Goal: Information Seeking & Learning: Learn about a topic

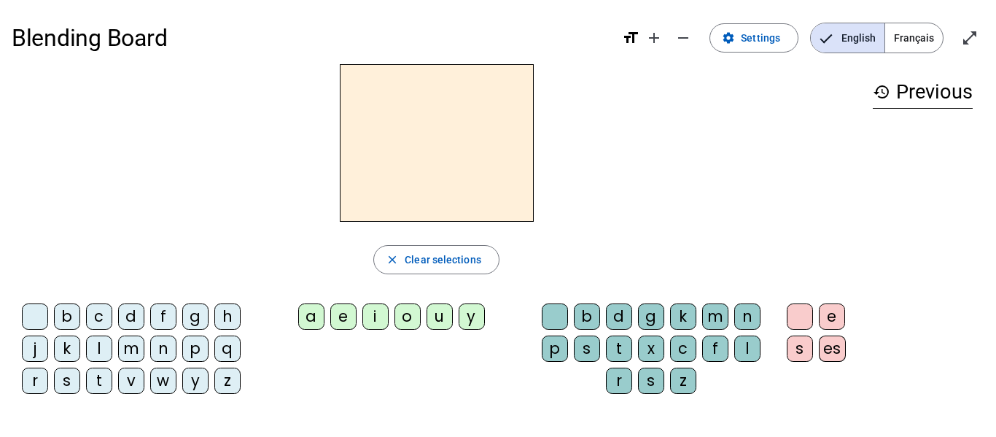
click at [197, 321] on div "g" at bounding box center [195, 316] width 26 height 26
click at [133, 322] on div "d" at bounding box center [131, 316] width 26 height 26
click at [435, 318] on div "u" at bounding box center [439, 316] width 26 height 26
click at [912, 42] on span "Français" at bounding box center [914, 37] width 58 height 29
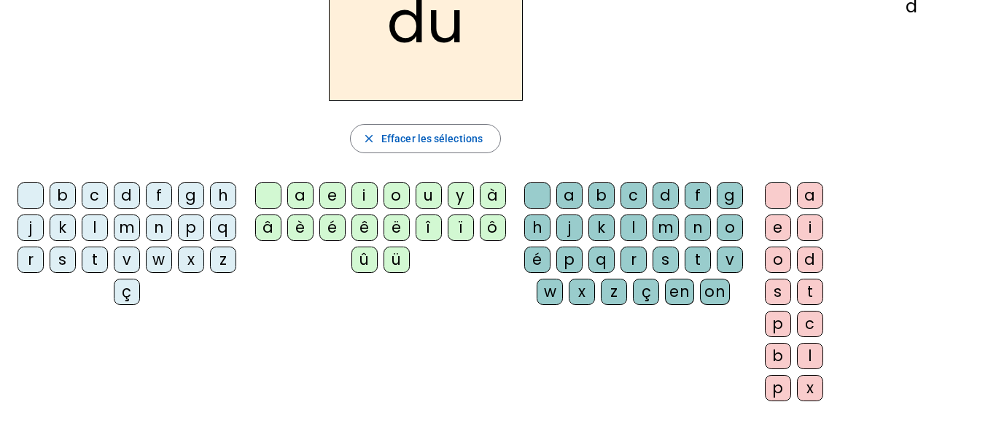
scroll to position [122, 0]
click at [172, 220] on div "n" at bounding box center [159, 227] width 26 height 26
click at [140, 260] on div "v" at bounding box center [127, 259] width 26 height 26
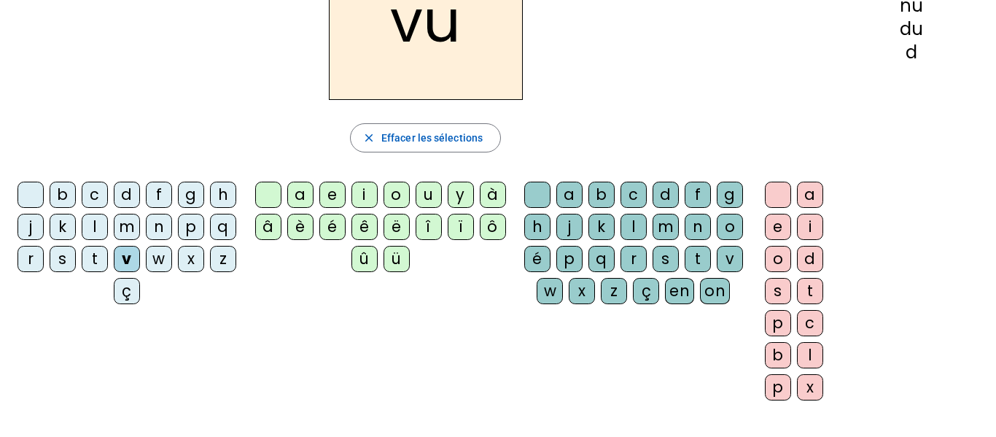
click at [330, 192] on div "e" at bounding box center [332, 195] width 26 height 26
click at [615, 196] on div "b" at bounding box center [601, 195] width 26 height 26
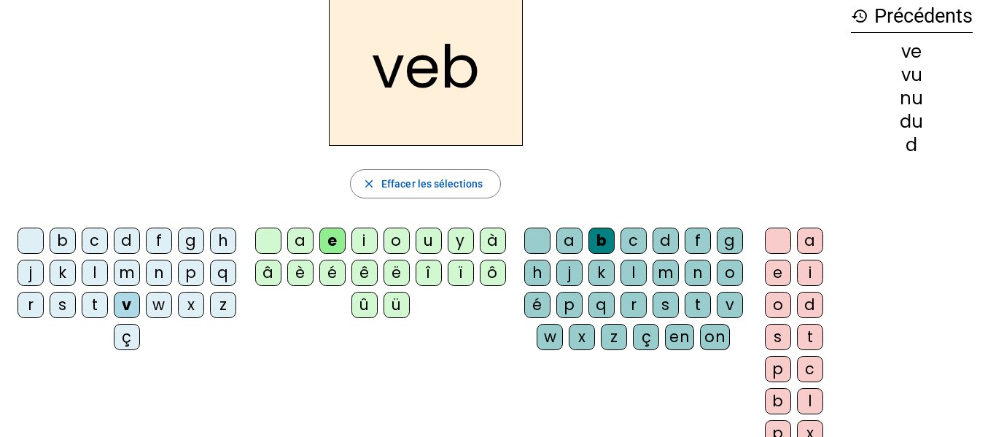
scroll to position [8, 0]
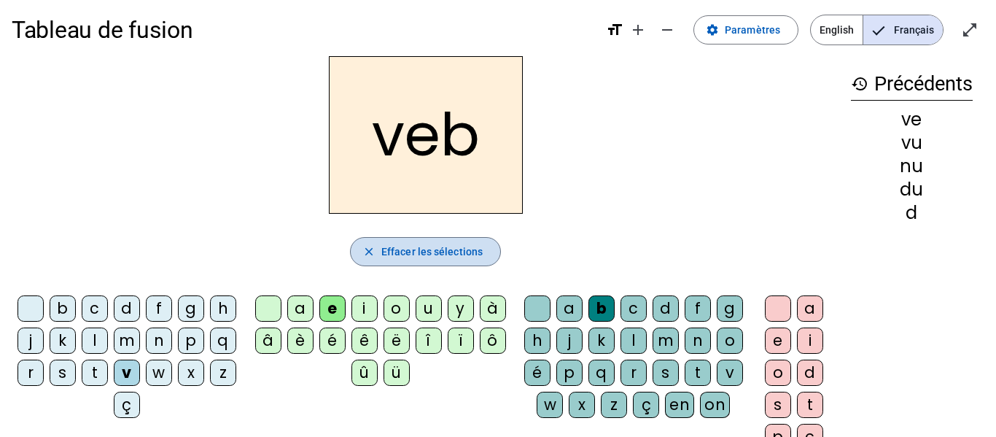
click at [441, 254] on span "Effacer les sélections" at bounding box center [431, 251] width 101 height 17
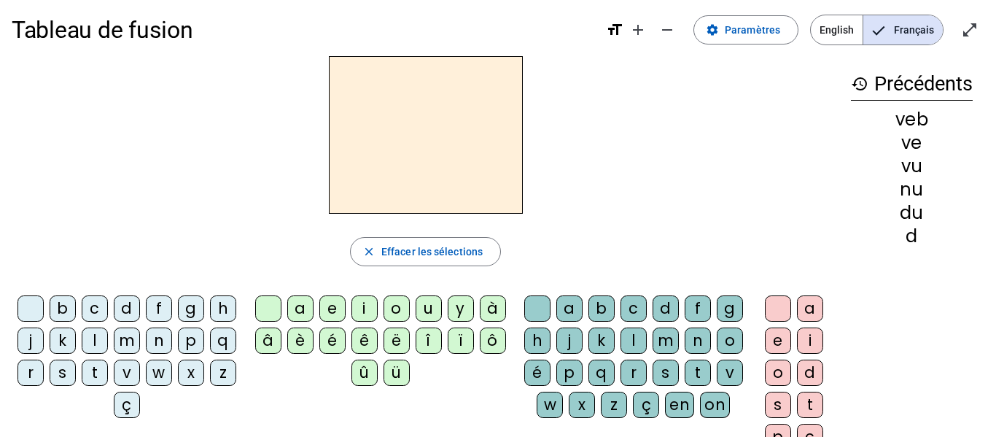
click at [851, 82] on mat-icon "history" at bounding box center [859, 83] width 17 height 17
click at [876, 94] on h3 "history Précédents" at bounding box center [912, 84] width 122 height 33
click at [857, 94] on h3 "history Précédents" at bounding box center [912, 84] width 122 height 33
click at [856, 77] on mat-icon "history" at bounding box center [859, 83] width 17 height 17
click at [861, 80] on mat-icon "history" at bounding box center [859, 83] width 17 height 17
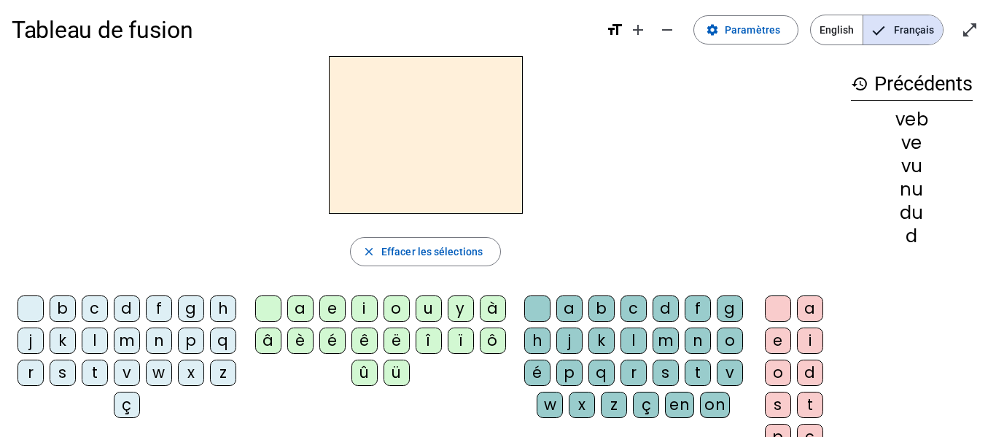
click at [857, 79] on mat-icon "history" at bounding box center [859, 83] width 17 height 17
click at [908, 33] on span "Français" at bounding box center [902, 29] width 79 height 29
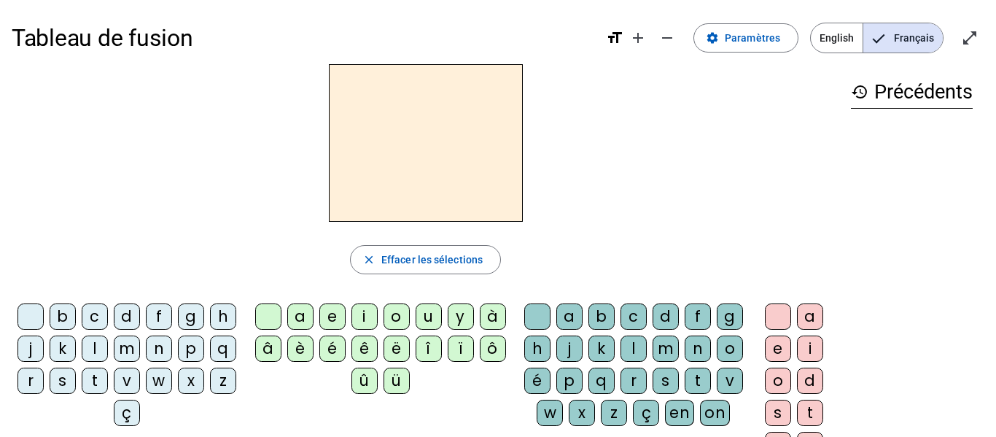
scroll to position [8, 0]
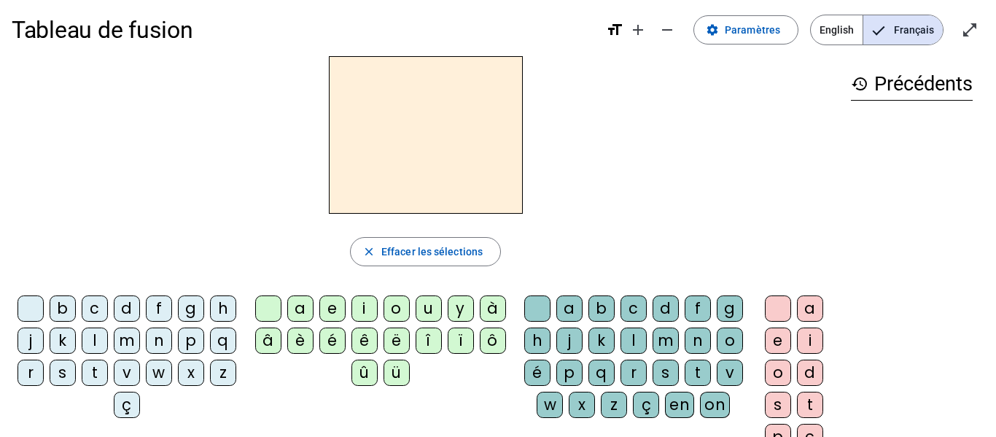
click at [679, 331] on div "m" at bounding box center [665, 340] width 26 height 26
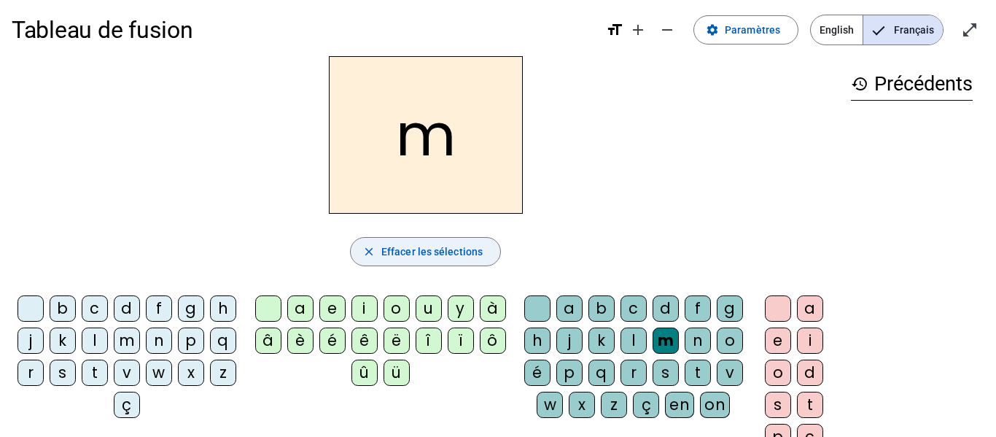
click at [451, 257] on span "Effacer les sélections" at bounding box center [431, 251] width 101 height 17
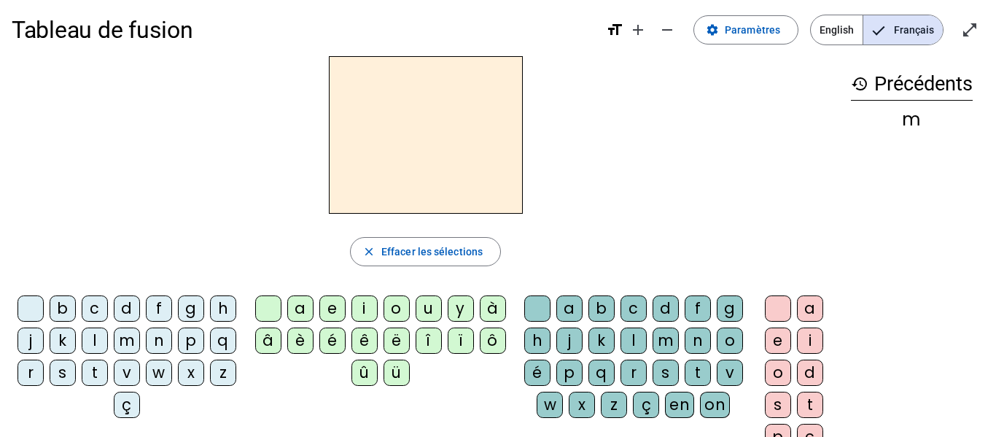
click at [140, 339] on div "m" at bounding box center [127, 340] width 26 height 26
click at [297, 303] on div "a" at bounding box center [300, 308] width 26 height 26
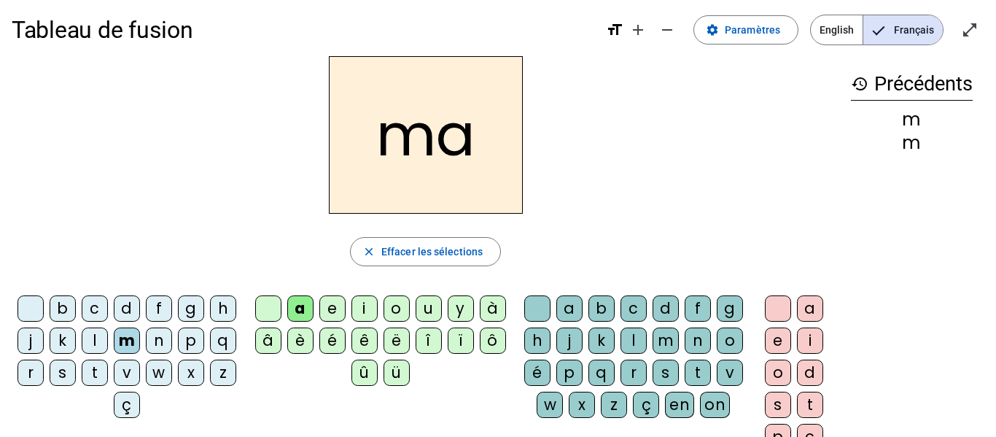
click at [647, 343] on div "l" at bounding box center [633, 340] width 26 height 26
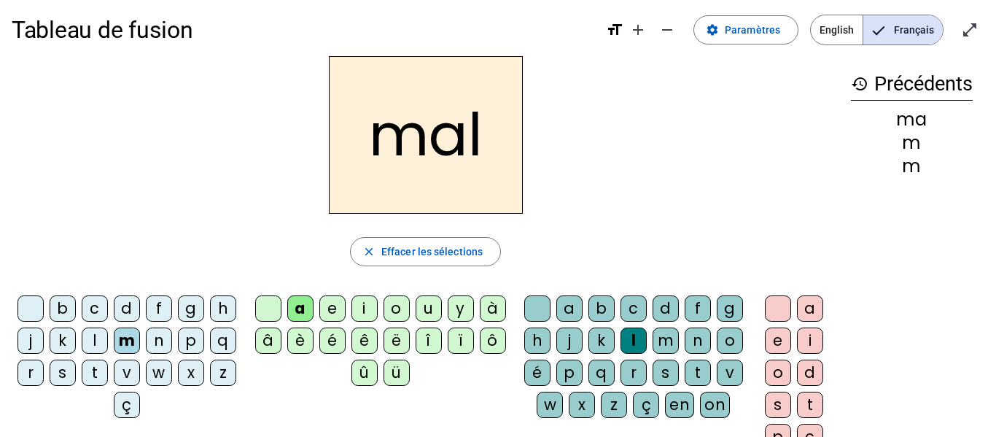
click at [76, 371] on div "s" at bounding box center [63, 372] width 26 height 26
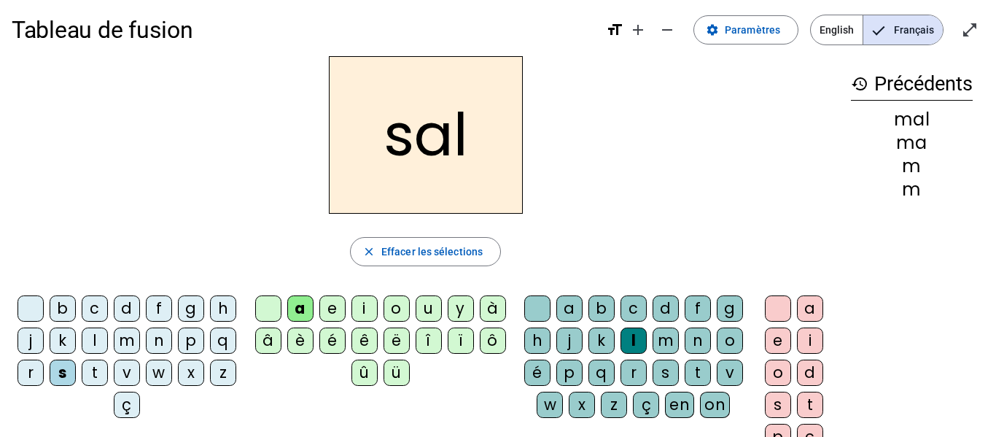
click at [140, 311] on div "d" at bounding box center [127, 308] width 26 height 26
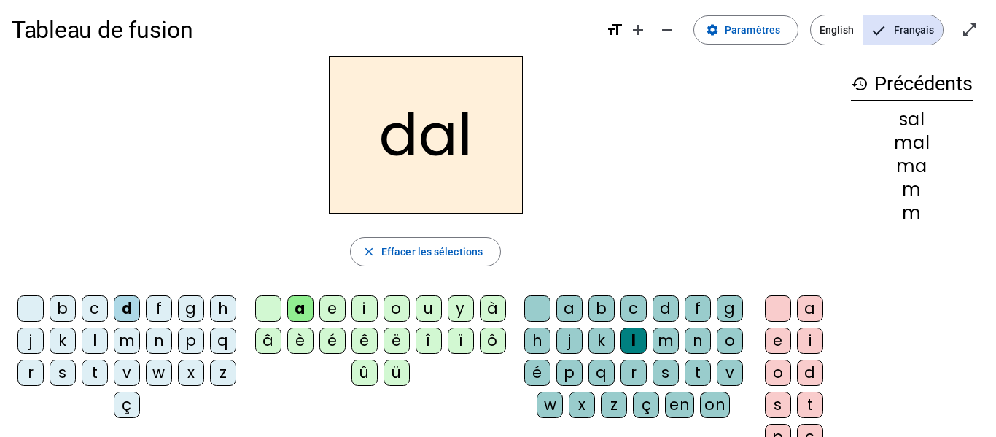
click at [202, 304] on div "g" at bounding box center [191, 308] width 26 height 26
click at [330, 305] on div "e" at bounding box center [332, 308] width 26 height 26
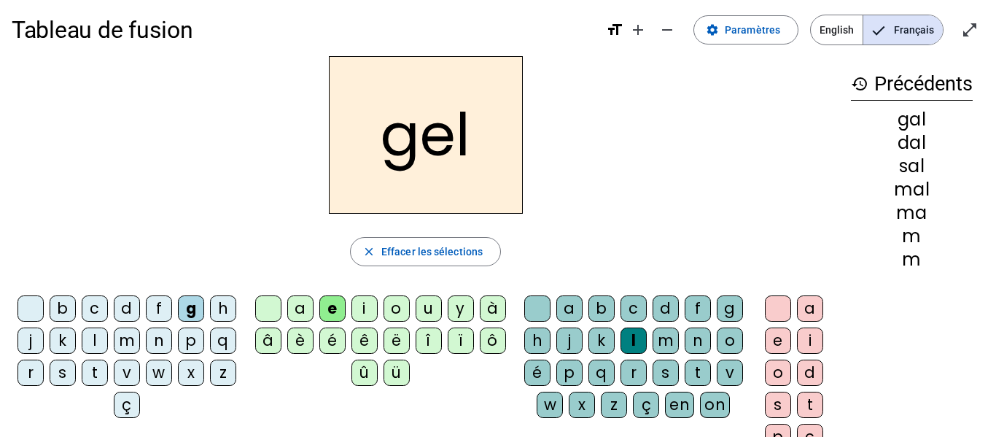
click at [807, 295] on div "a" at bounding box center [810, 308] width 26 height 26
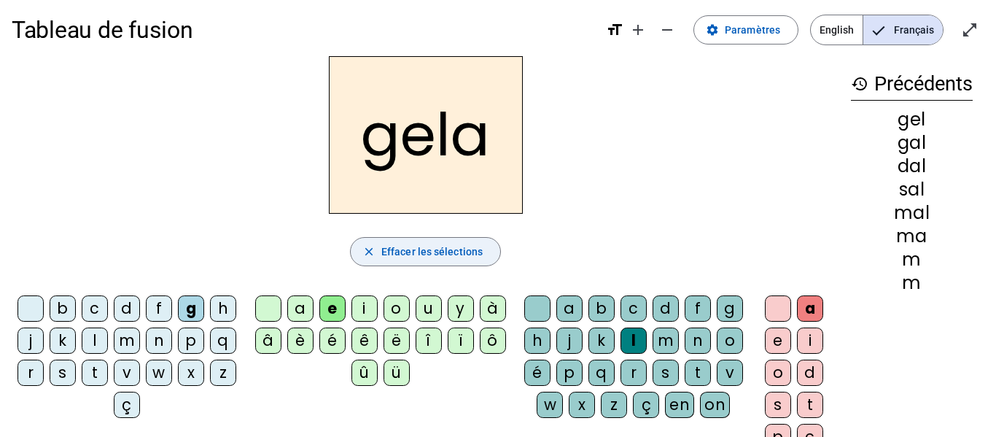
click at [389, 246] on span "Effacer les sélections" at bounding box center [431, 251] width 101 height 17
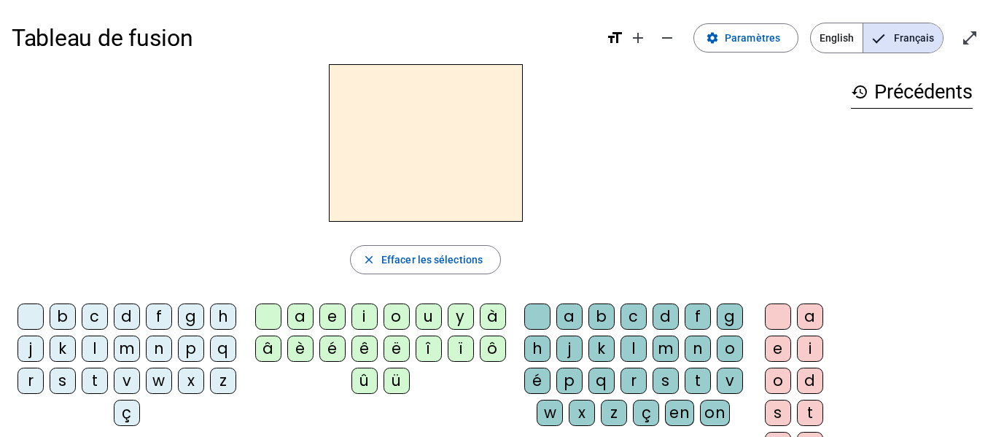
scroll to position [8, 0]
